Goal: Transaction & Acquisition: Purchase product/service

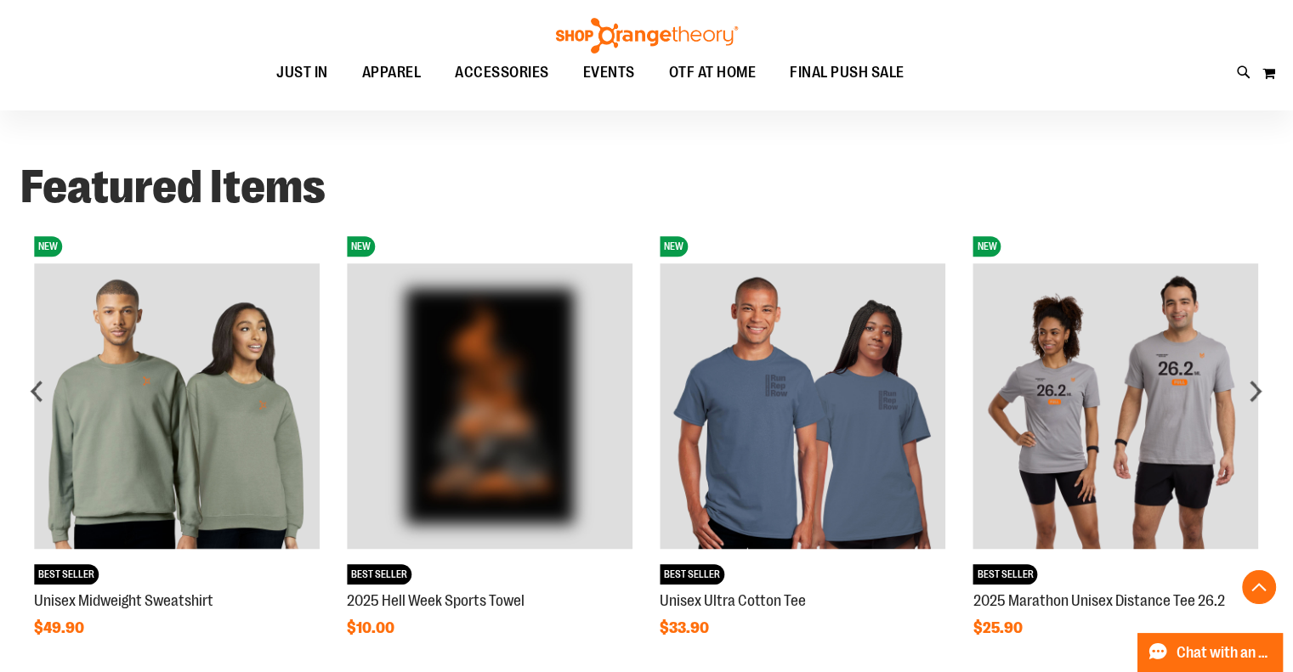
scroll to position [1231, 0]
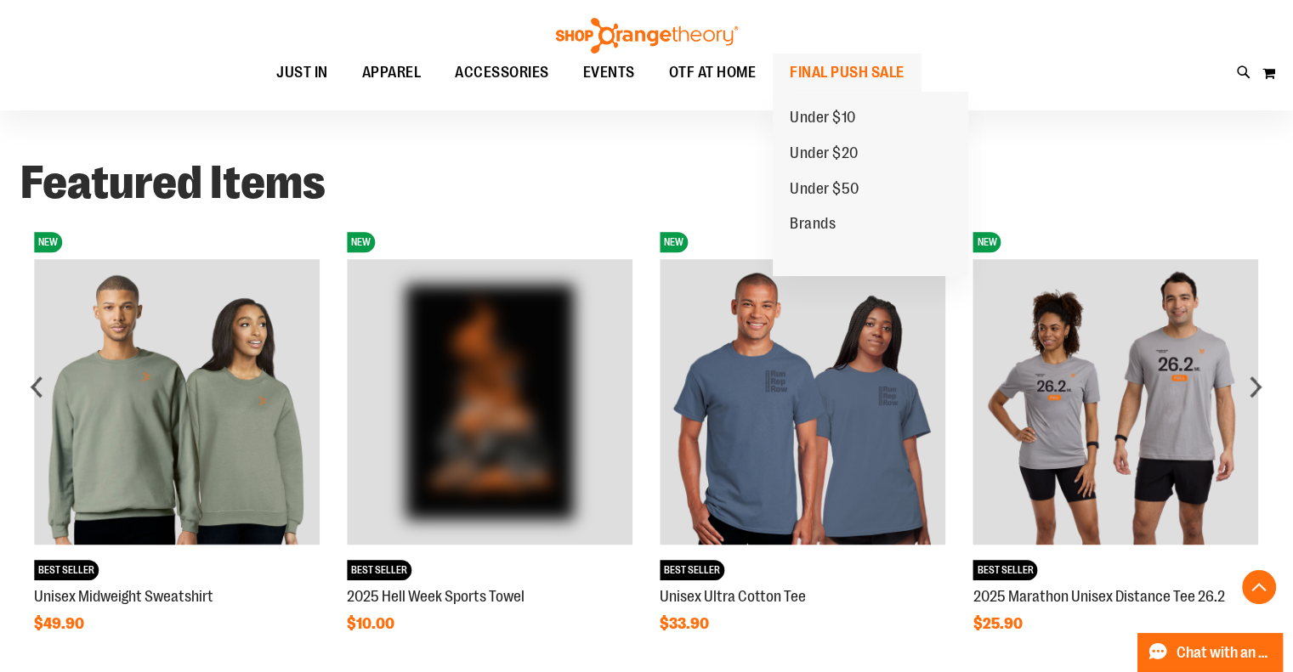
click at [842, 70] on span "FINAL PUSH SALE" at bounding box center [847, 73] width 115 height 38
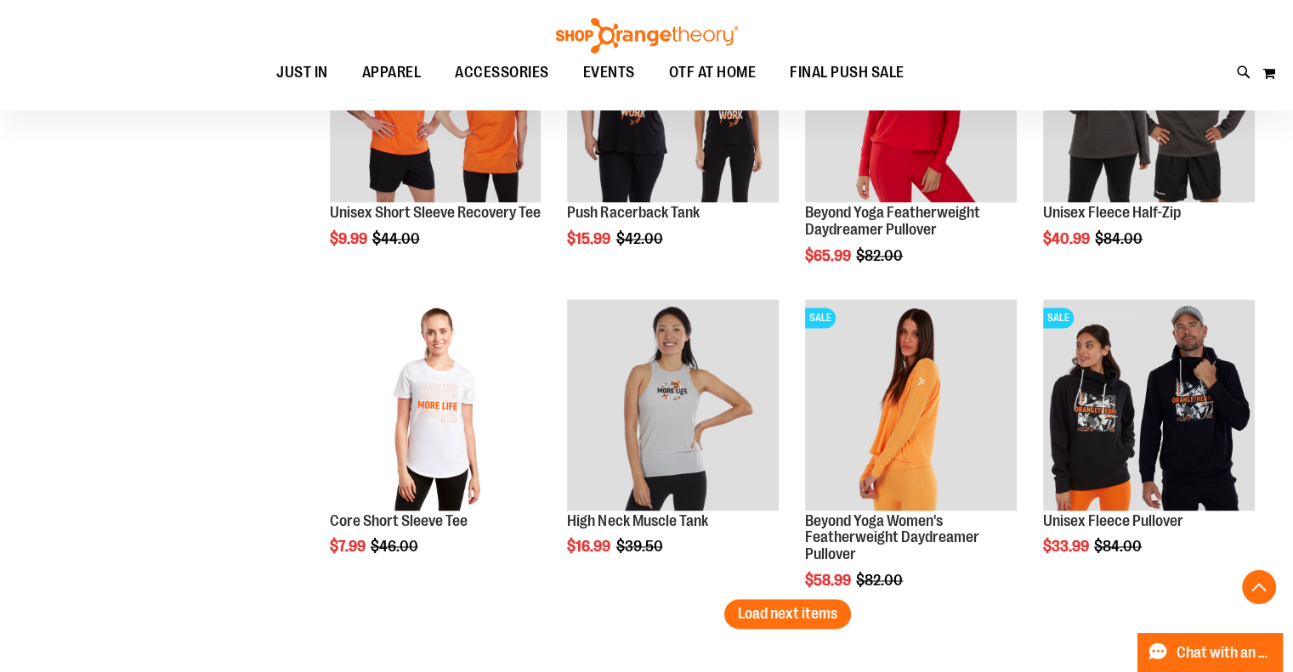
scroll to position [2529, 0]
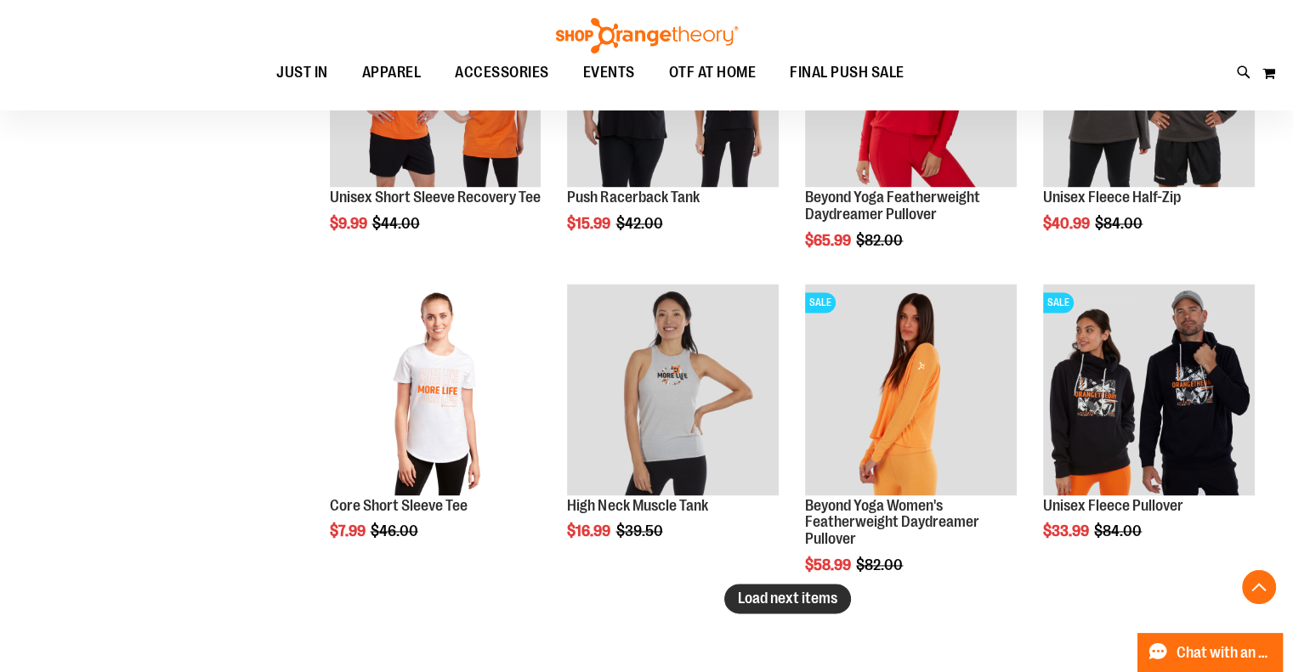
click at [774, 602] on span "Load next items" at bounding box center [787, 598] width 99 height 17
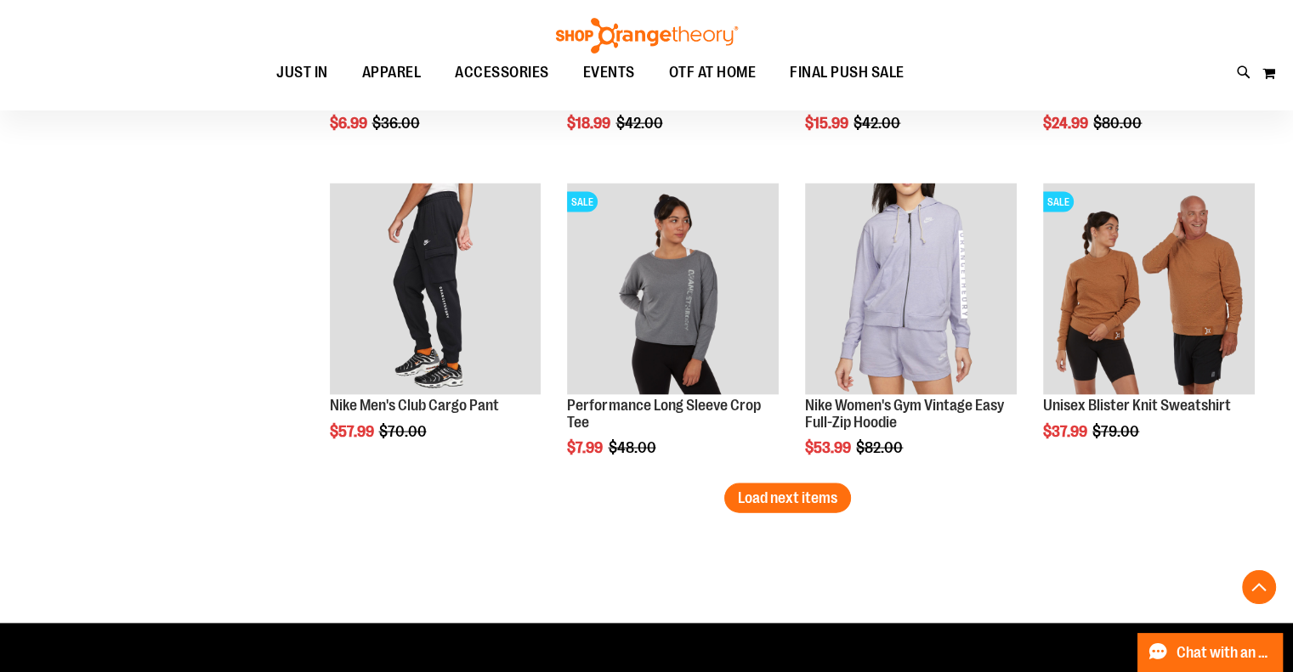
scroll to position [3550, 0]
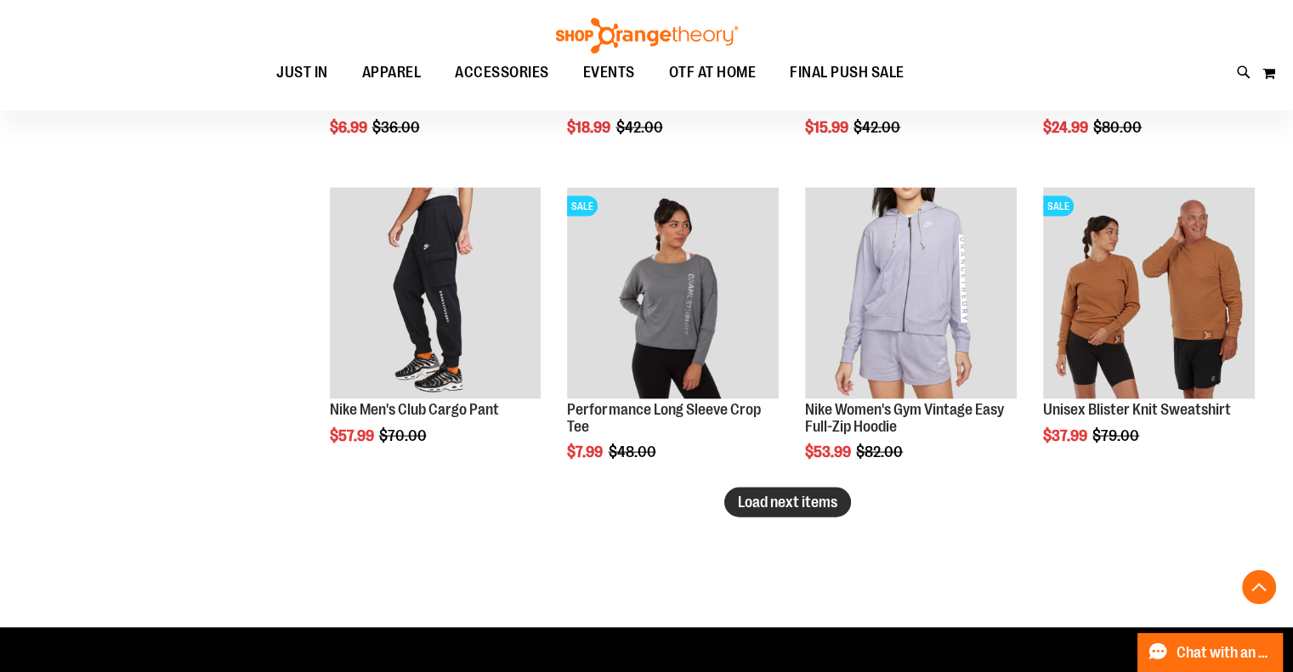
click at [762, 508] on span "Load next items" at bounding box center [787, 502] width 99 height 17
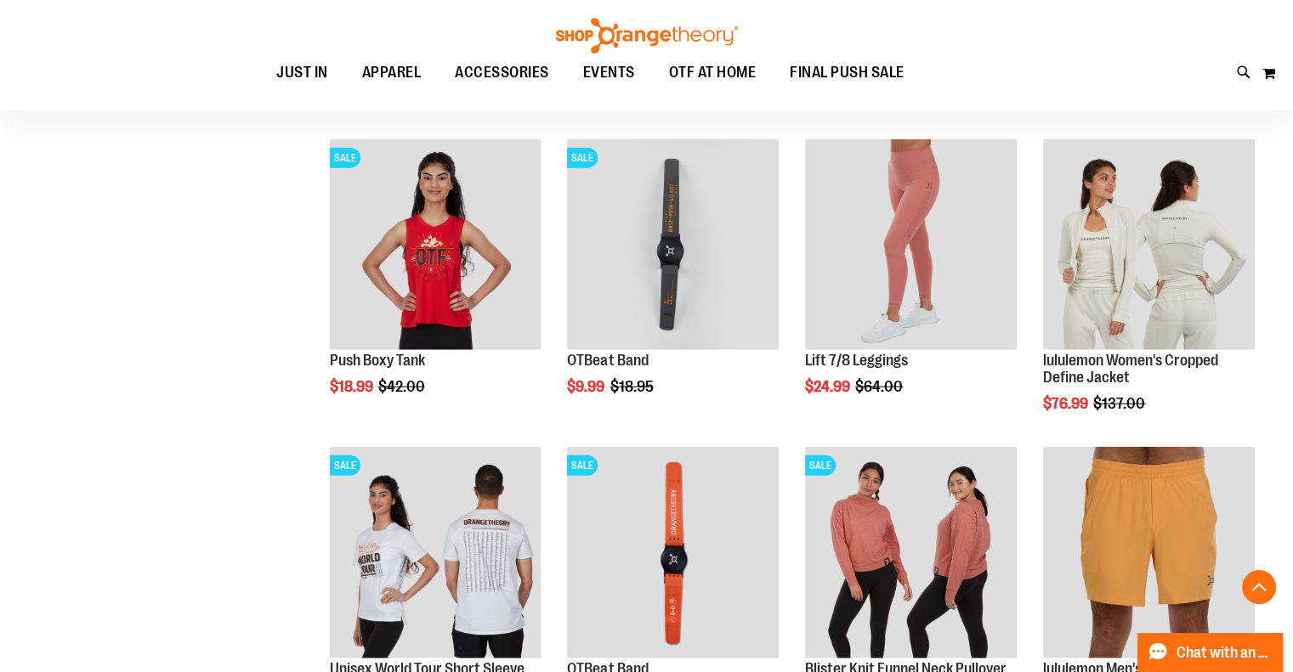
scroll to position [4359, 0]
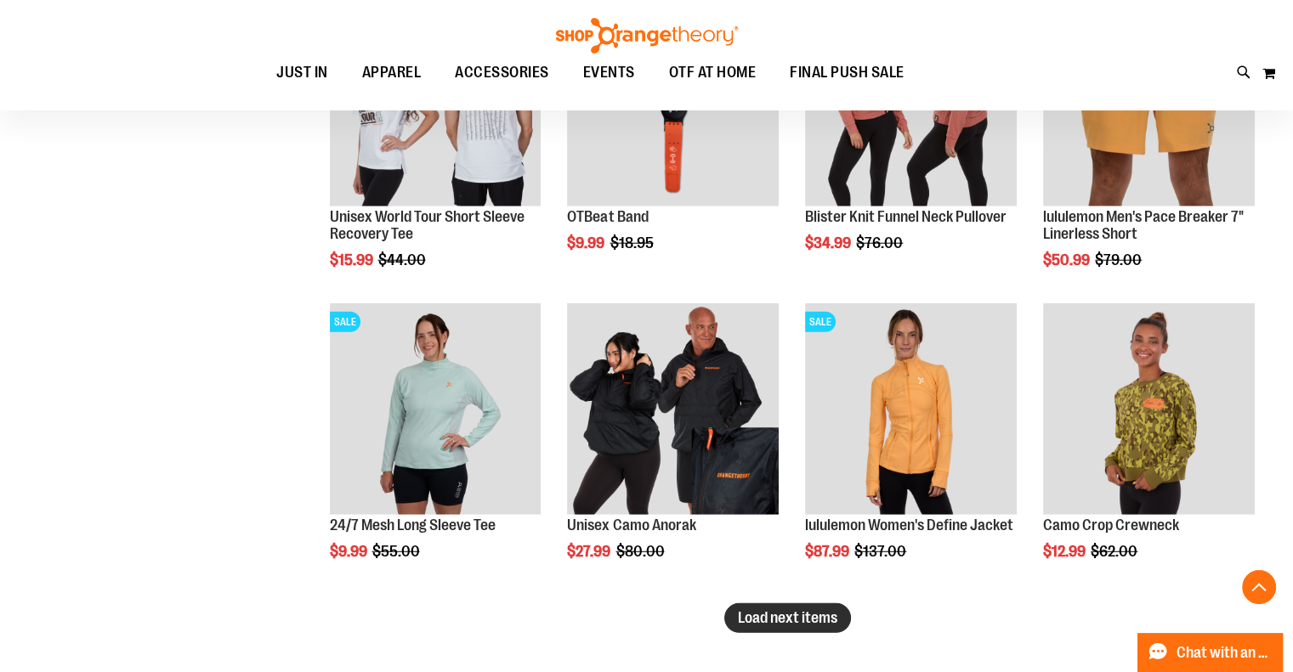
click at [794, 619] on span "Load next items" at bounding box center [787, 618] width 99 height 17
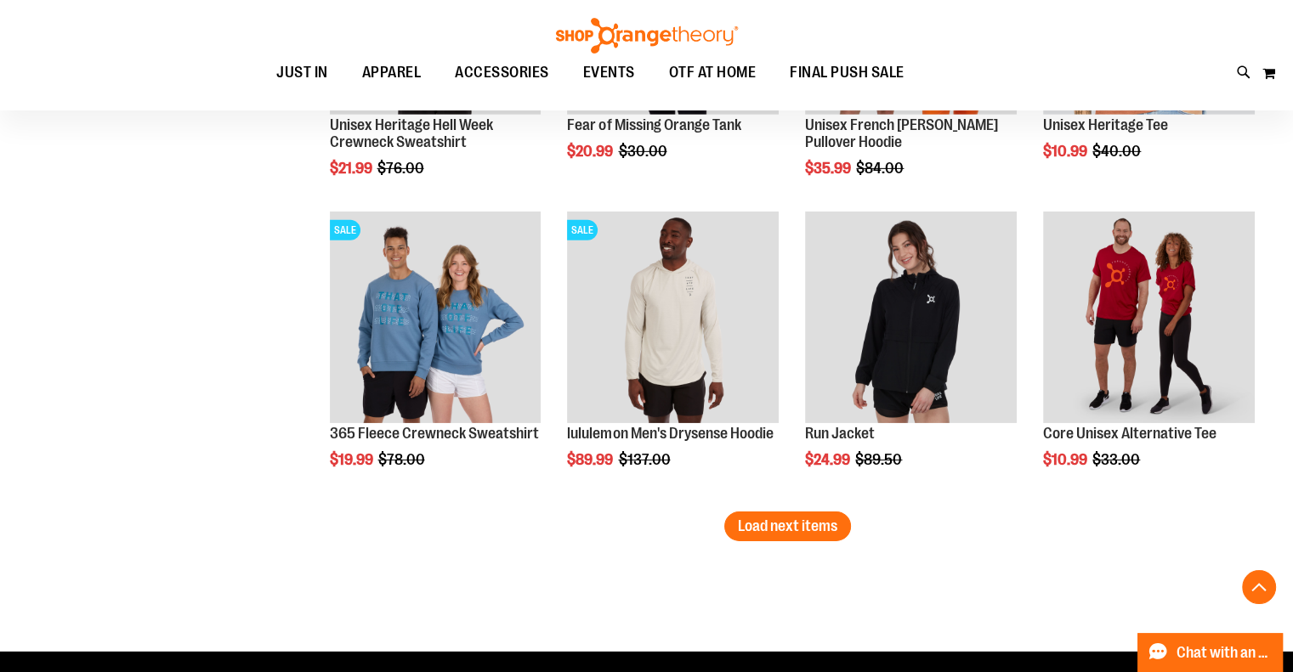
scroll to position [5369, 0]
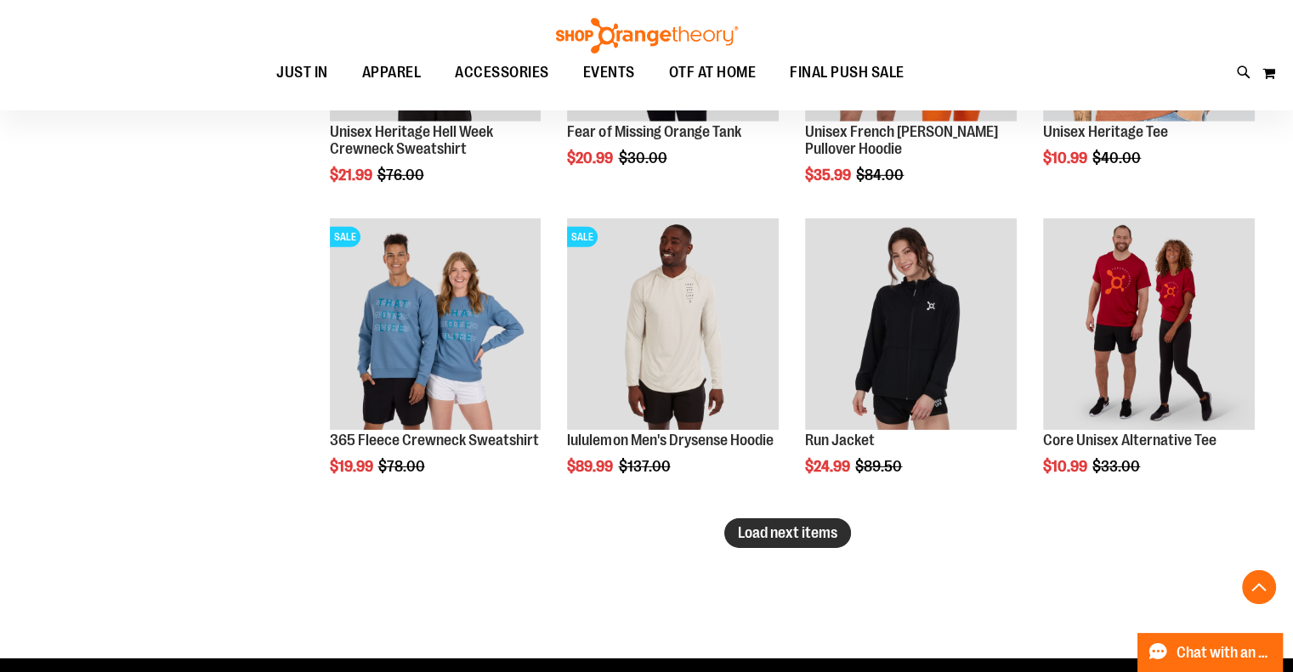
click at [812, 536] on span "Load next items" at bounding box center [787, 532] width 99 height 17
